Goal: Information Seeking & Learning: Learn about a topic

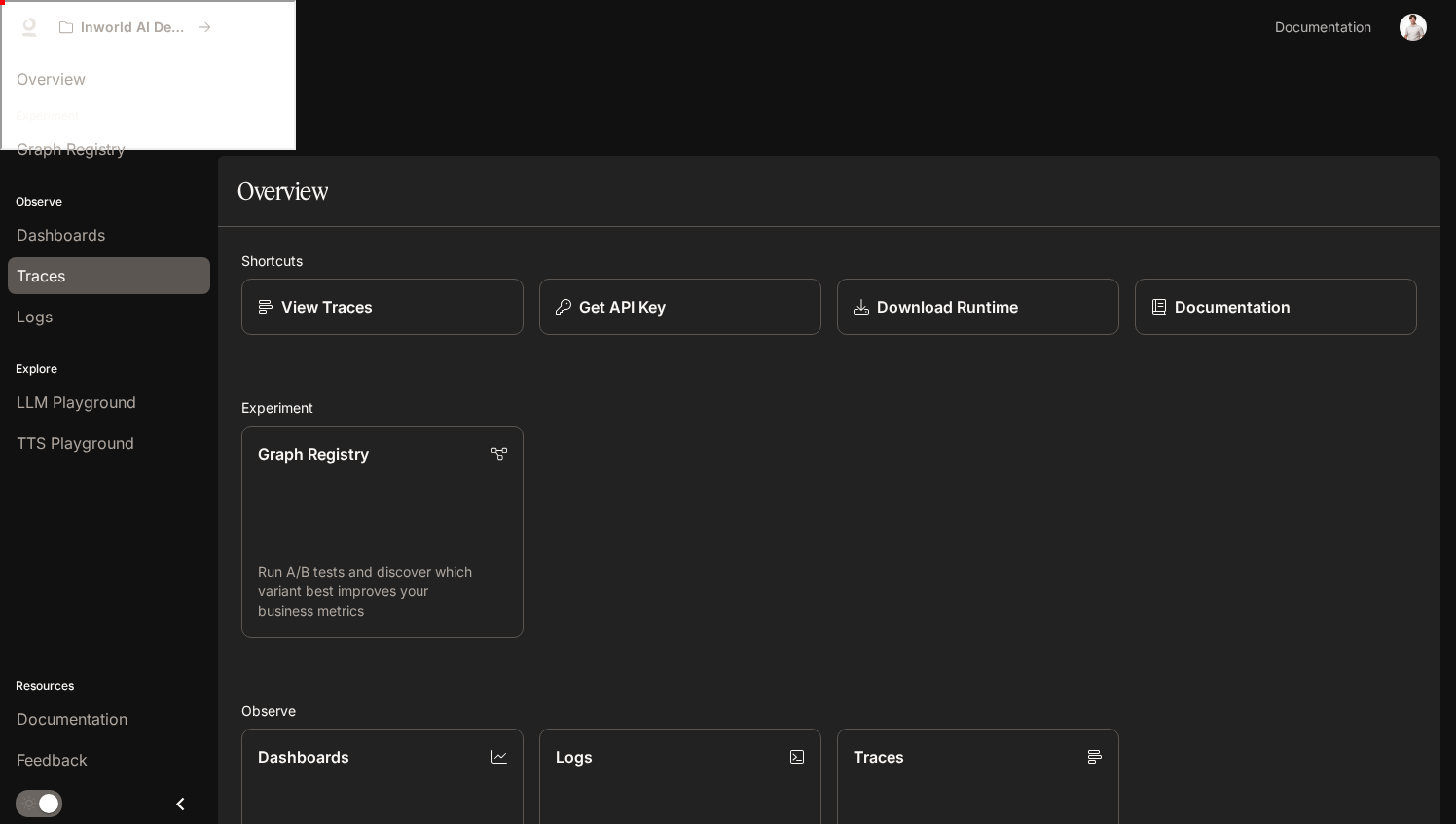
click at [104, 260] on link "Traces" at bounding box center [109, 276] width 203 height 37
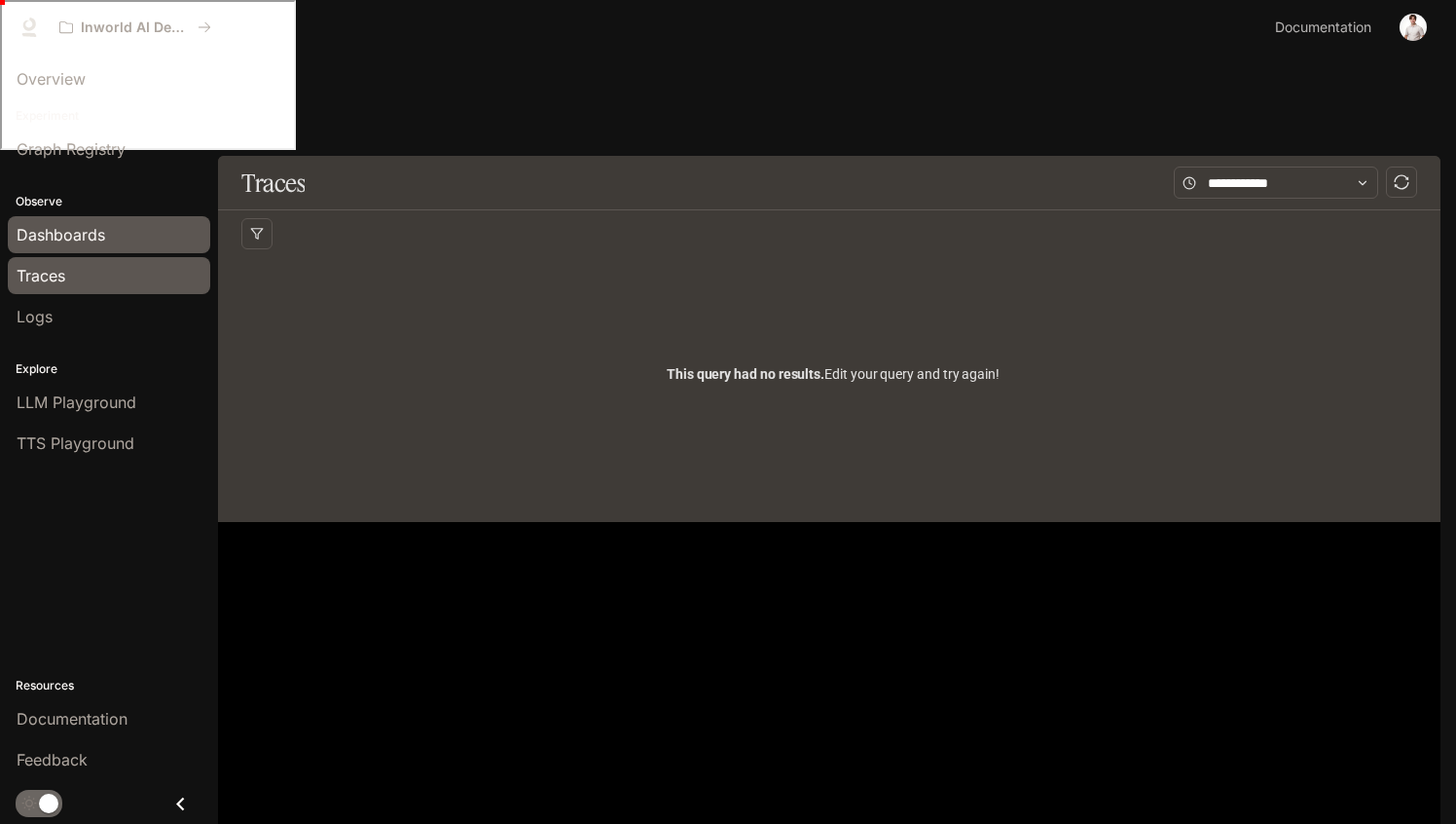
click at [119, 237] on div "Dashboards" at bounding box center [109, 235] width 185 height 23
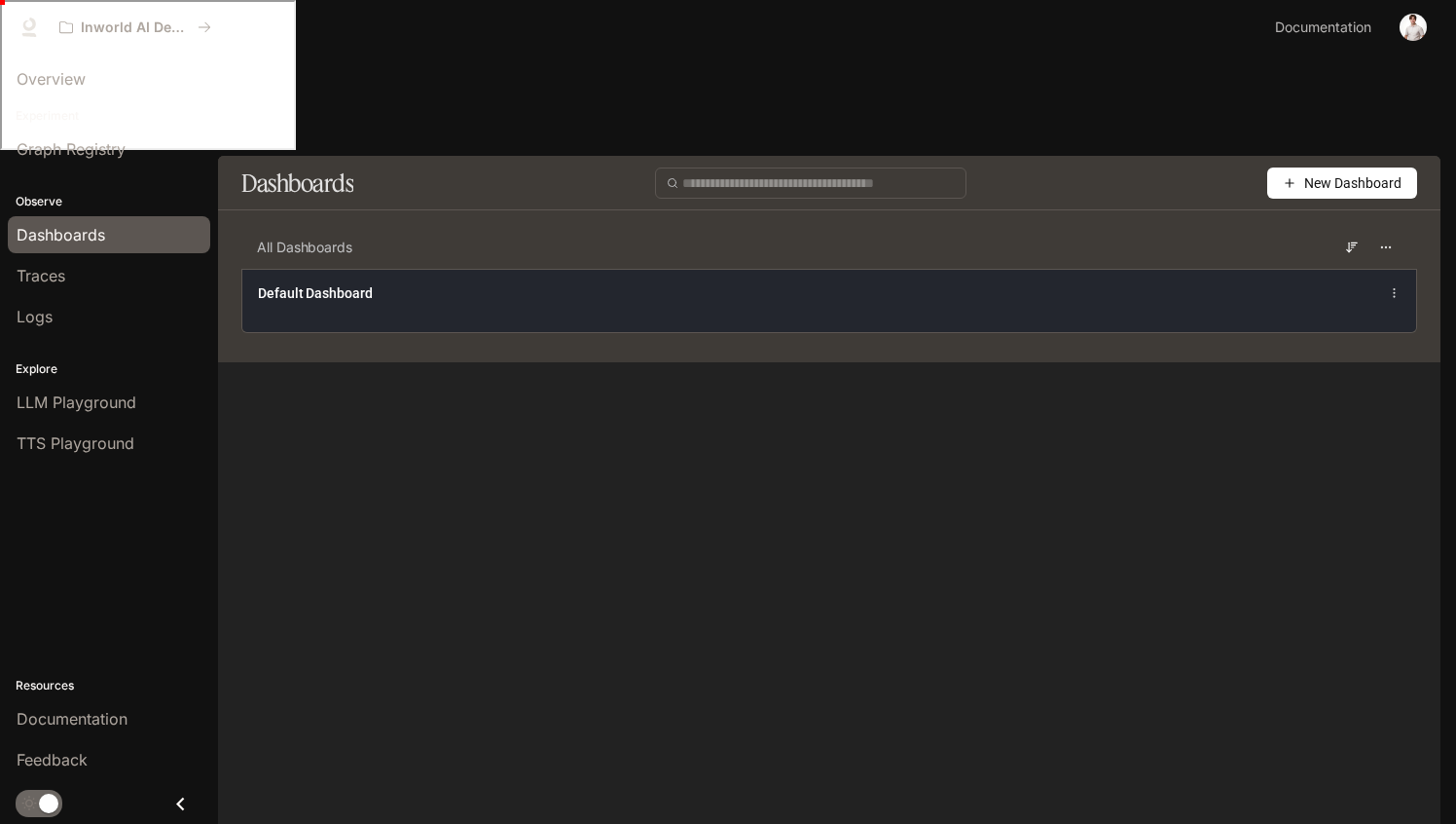
click at [361, 269] on div "Default Dashboard" at bounding box center [829, 300] width 1174 height 63
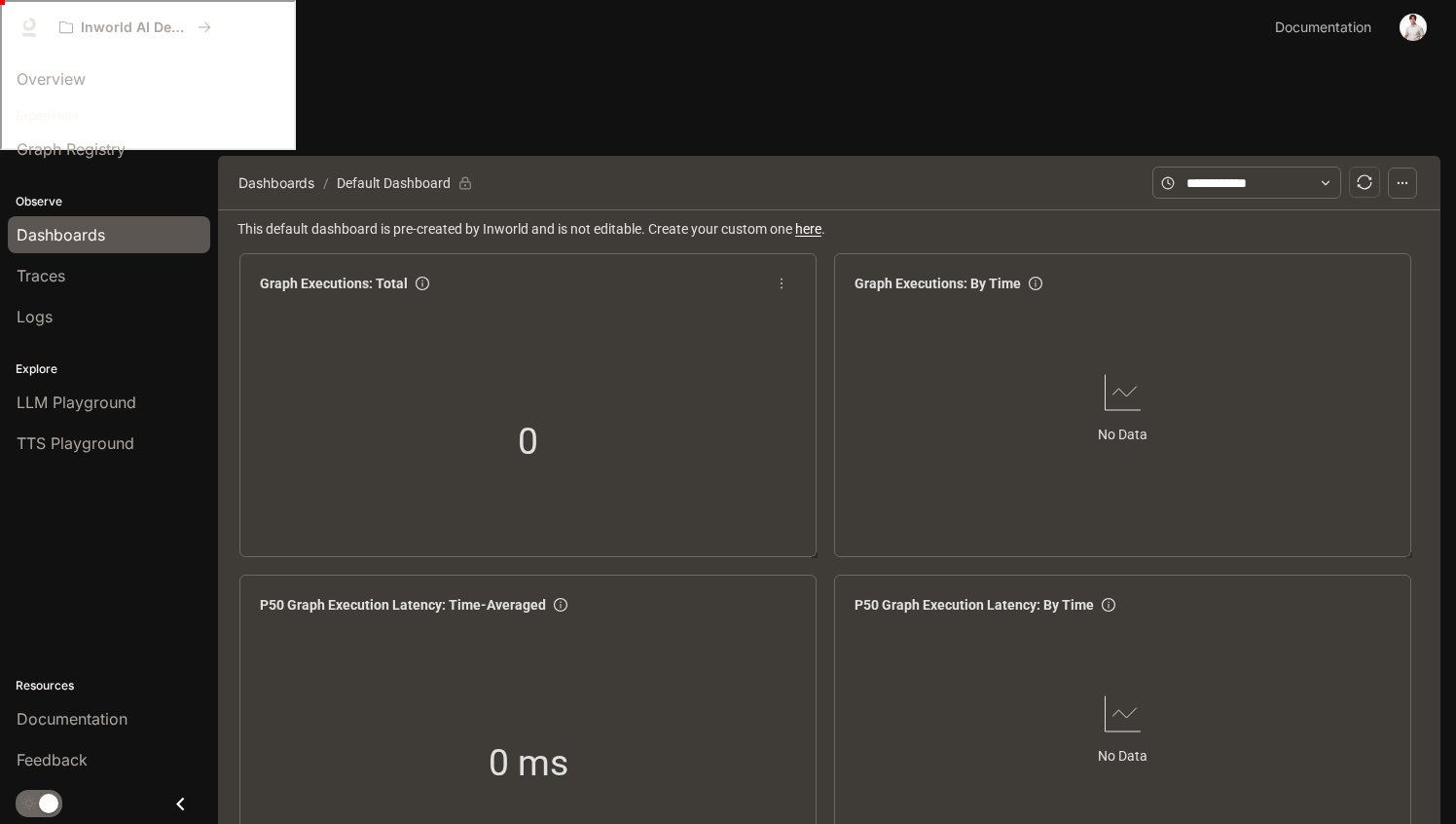
scroll to position [11, 0]
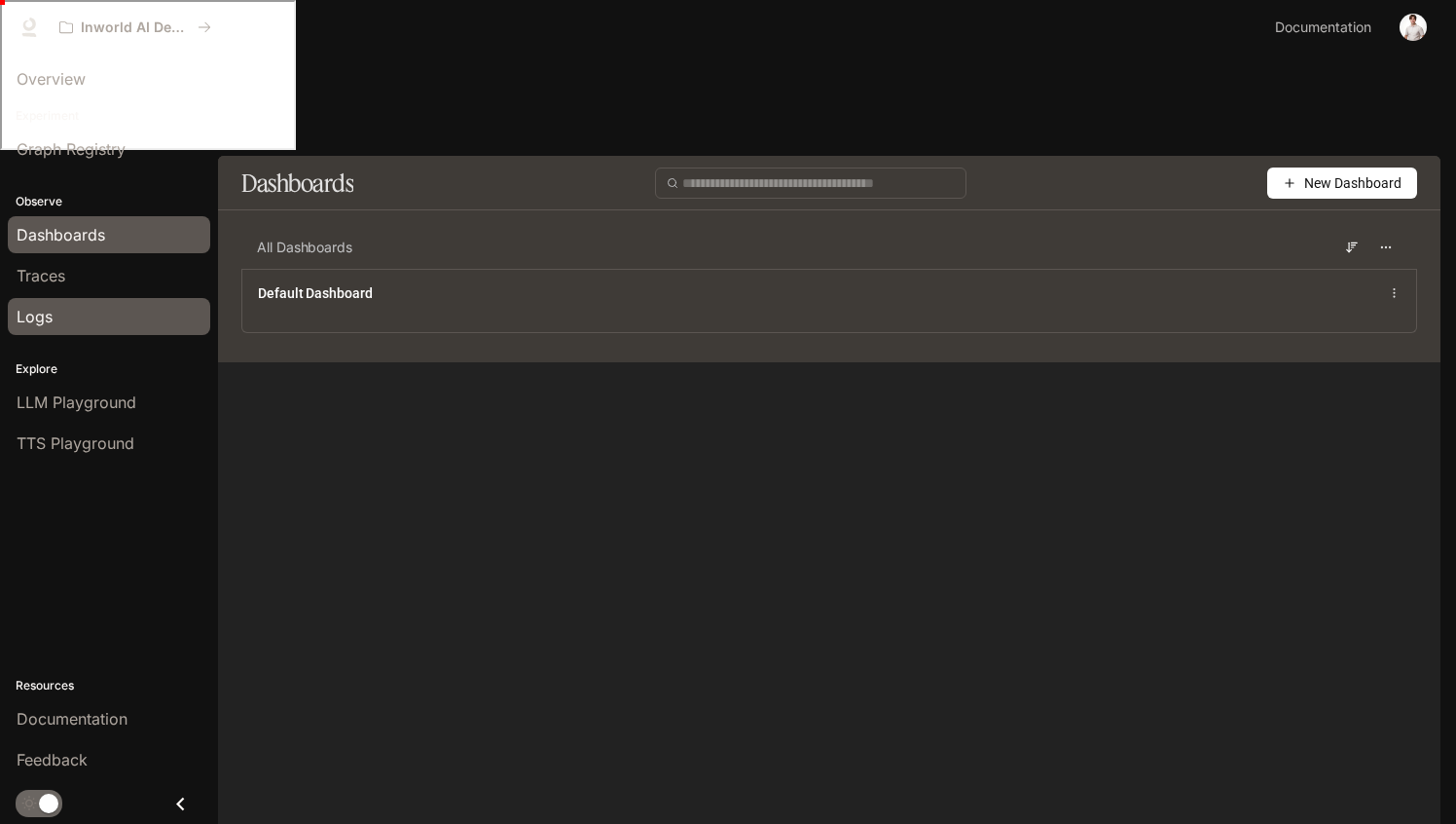
click at [82, 303] on link "Logs" at bounding box center [109, 317] width 203 height 37
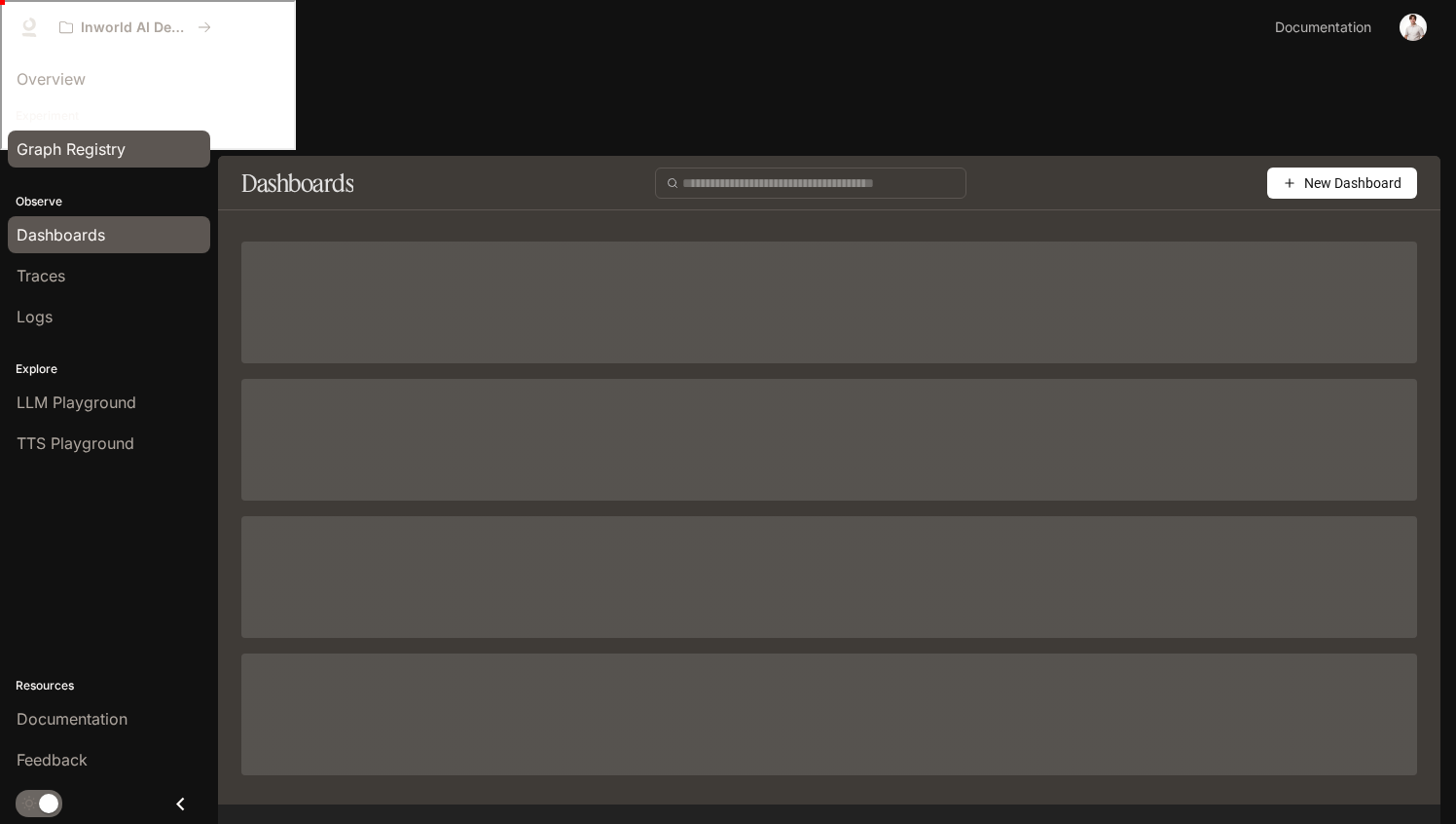
click at [74, 140] on span "Graph Registry" at bounding box center [71, 149] width 109 height 23
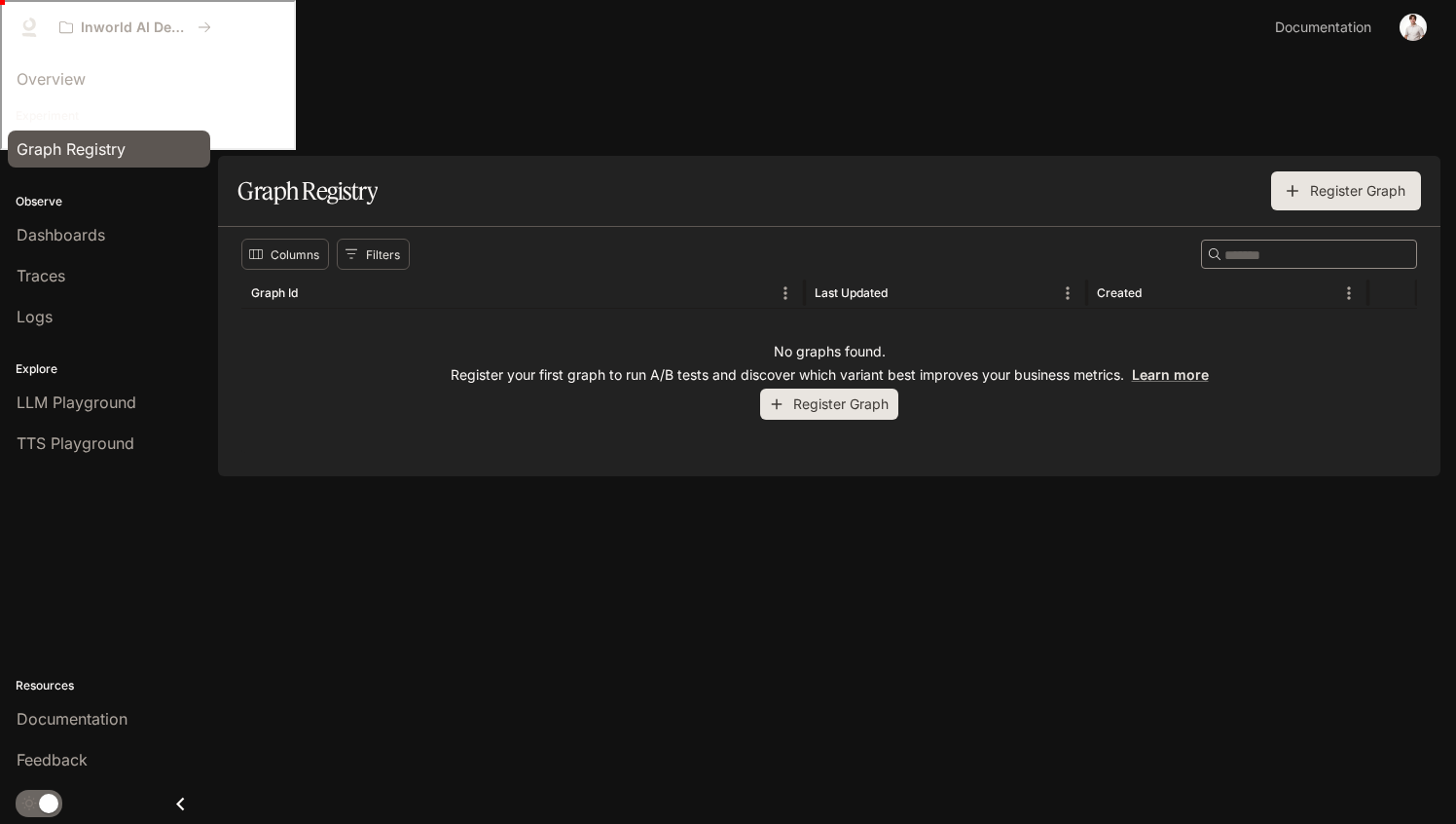
scroll to position [1, 0]
click at [69, 281] on div "Traces" at bounding box center [109, 276] width 185 height 23
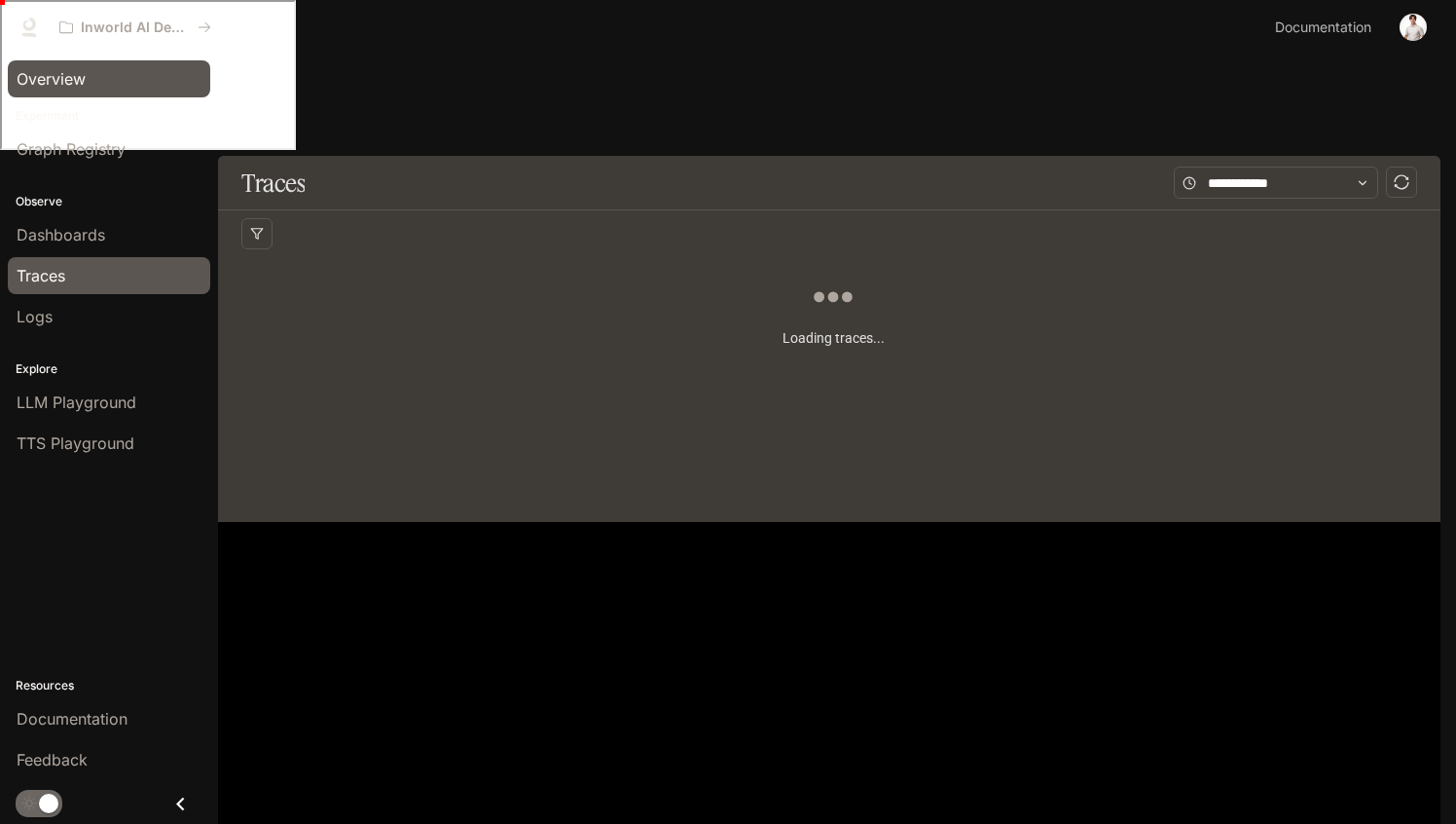
click at [63, 69] on span "Overview" at bounding box center [51, 79] width 69 height 23
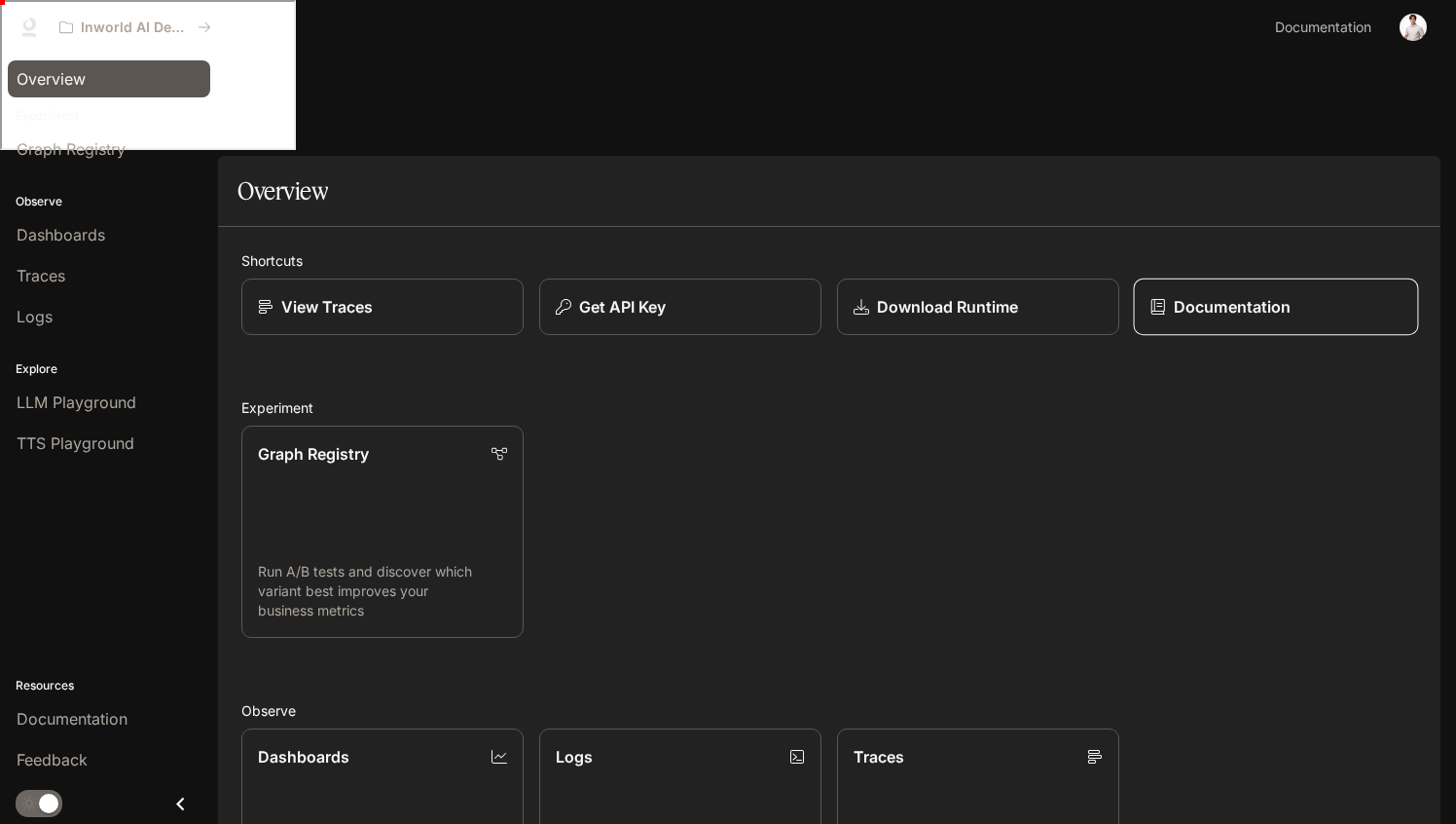
click at [1209, 295] on p "Documentation" at bounding box center [1232, 307] width 117 height 23
